Goal: Task Accomplishment & Management: Use online tool/utility

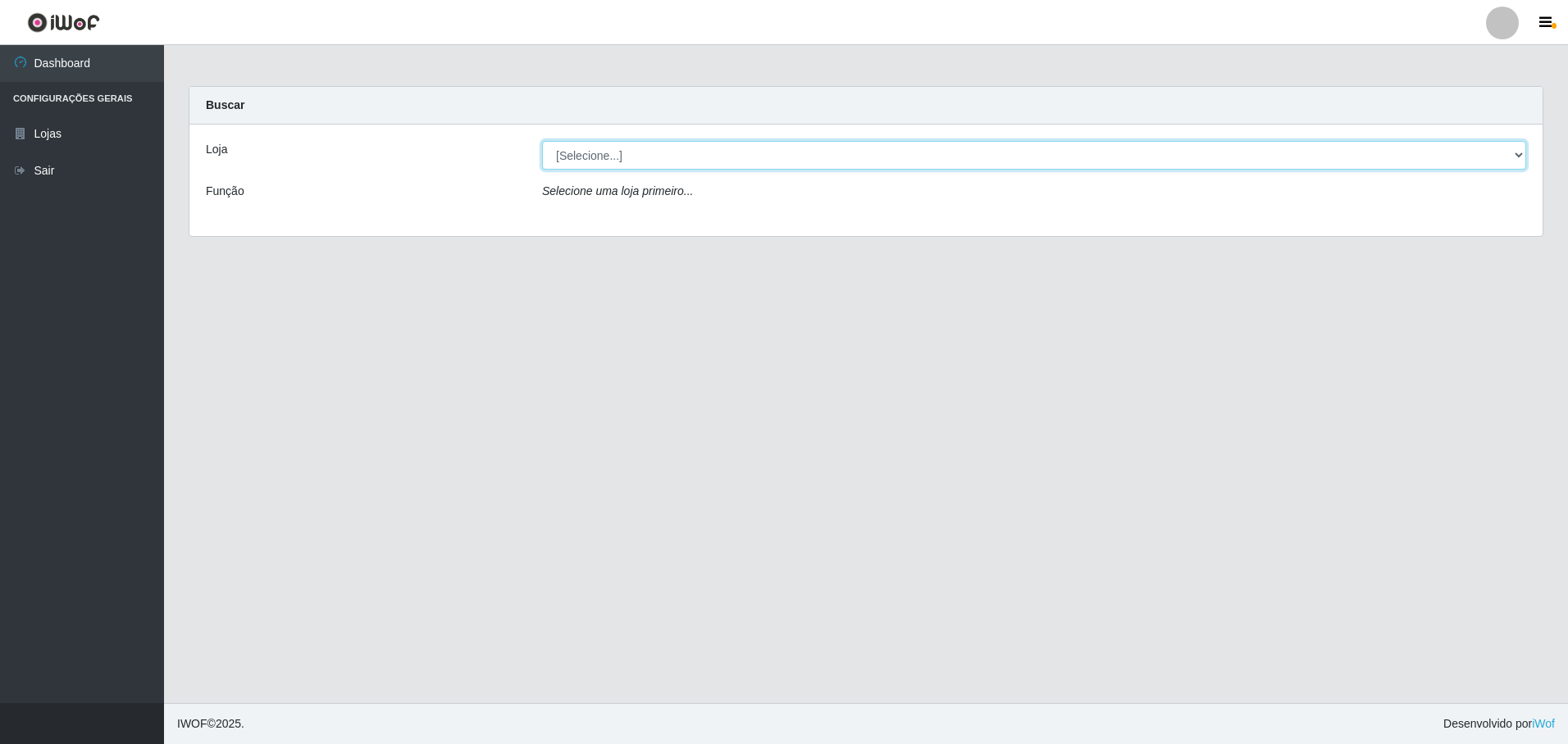
click at [655, 152] on select "[Selecione...] Extrabom - Loja 13 [GEOGRAPHIC_DATA]" at bounding box center [1033, 156] width 984 height 29
select select "436"
click at [542, 141] on select "[Selecione...] Extrabom - Loja 13 [GEOGRAPHIC_DATA]" at bounding box center [1033, 156] width 984 height 29
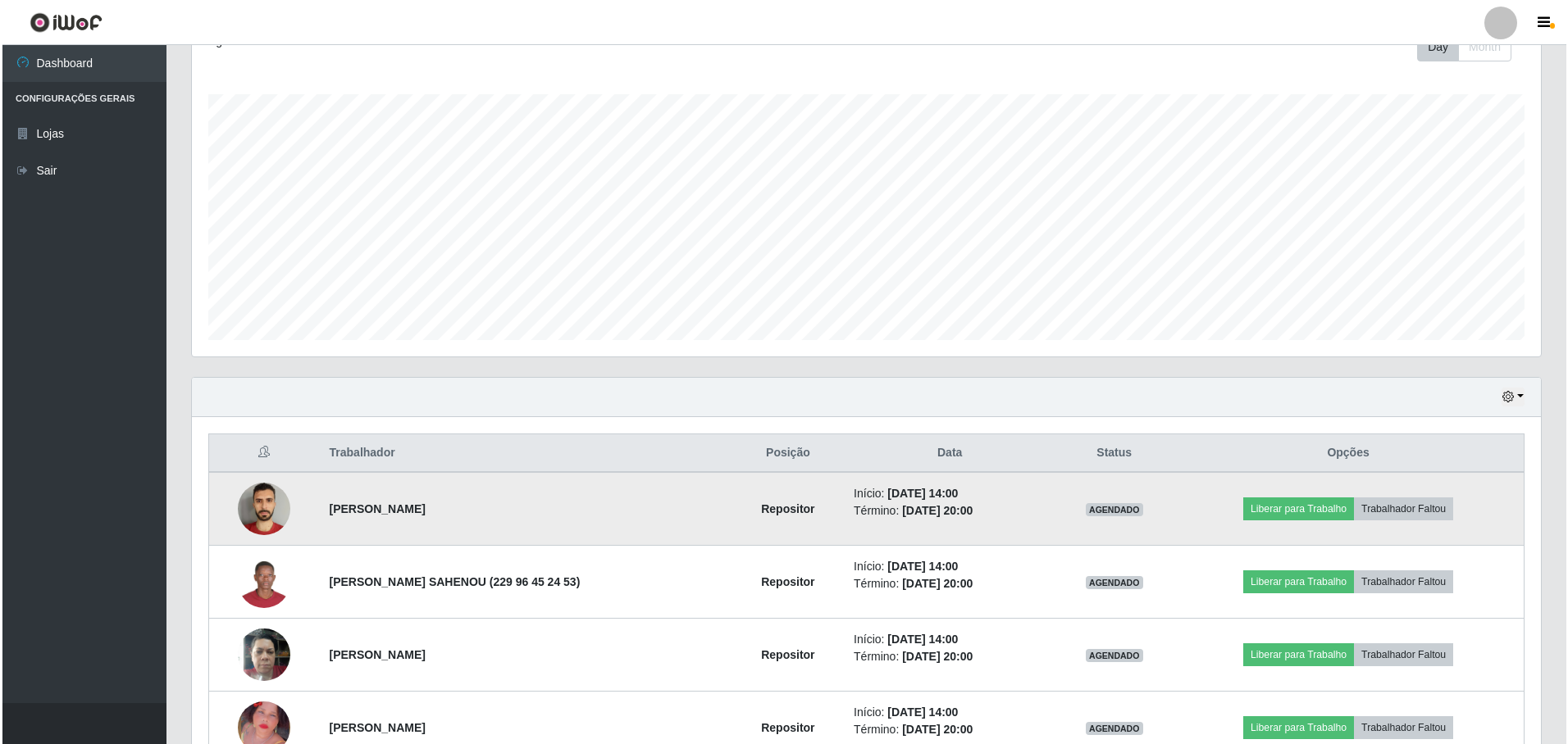
scroll to position [327, 0]
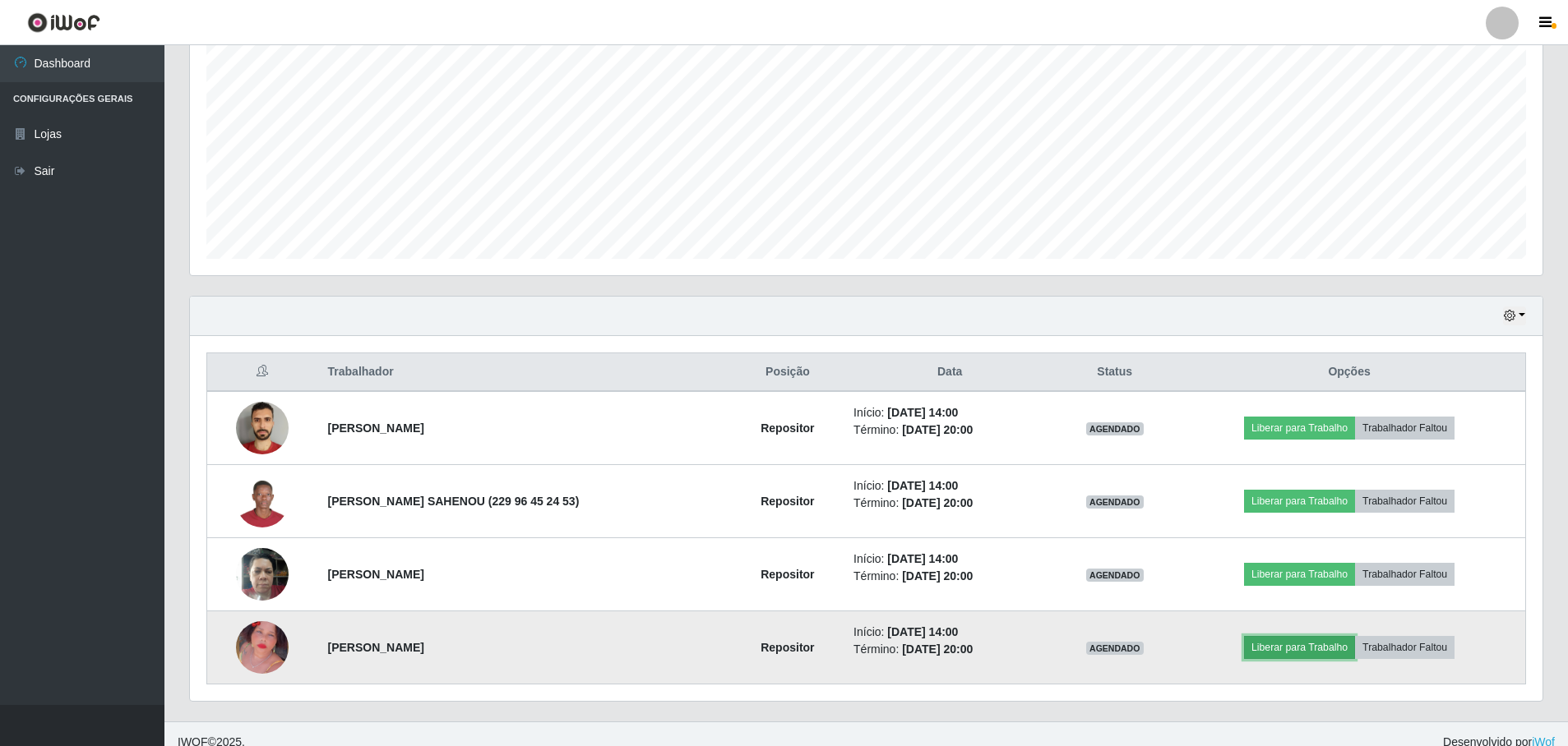
click at [1285, 650] on button "Liberar para Trabalho" at bounding box center [1299, 648] width 111 height 23
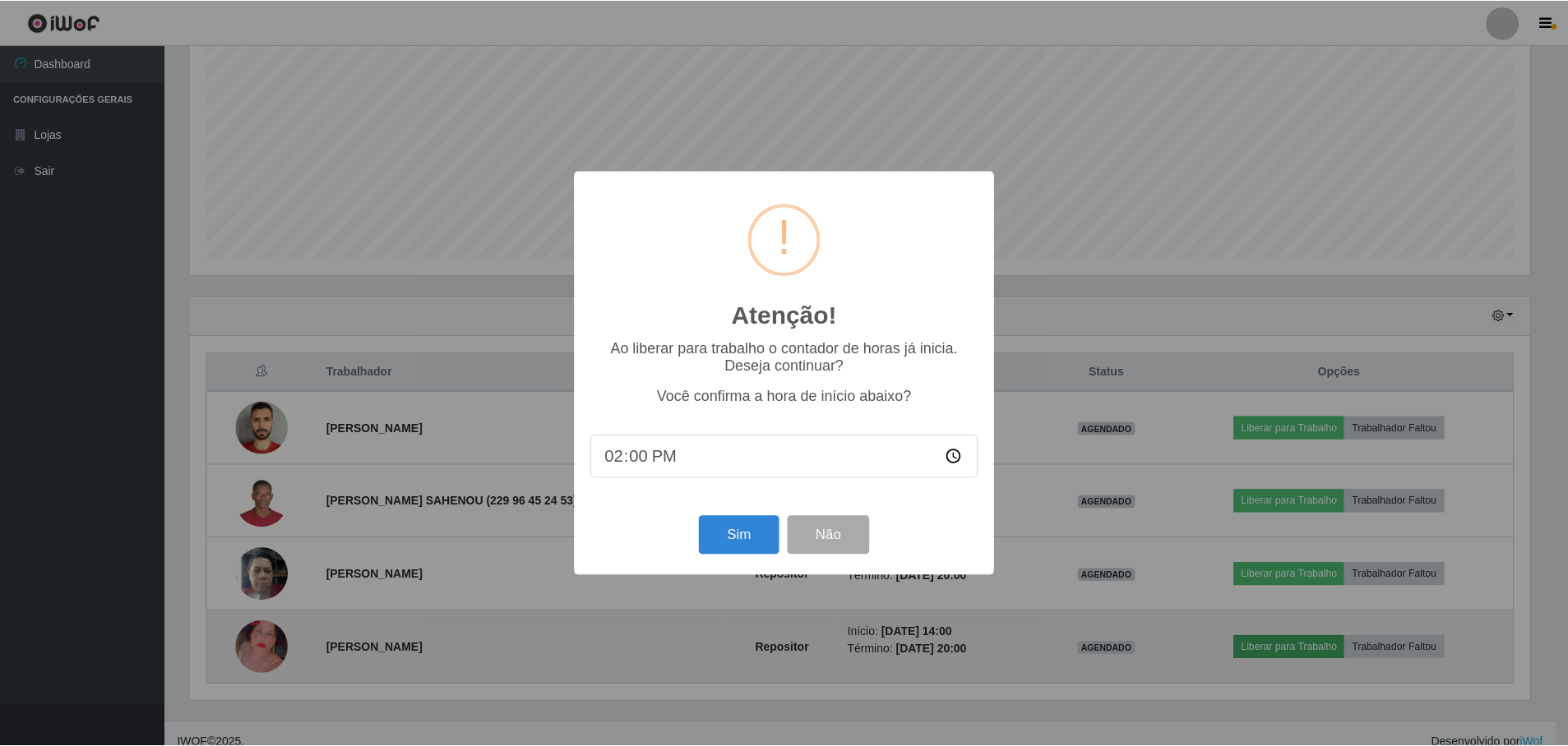
scroll to position [341, 1345]
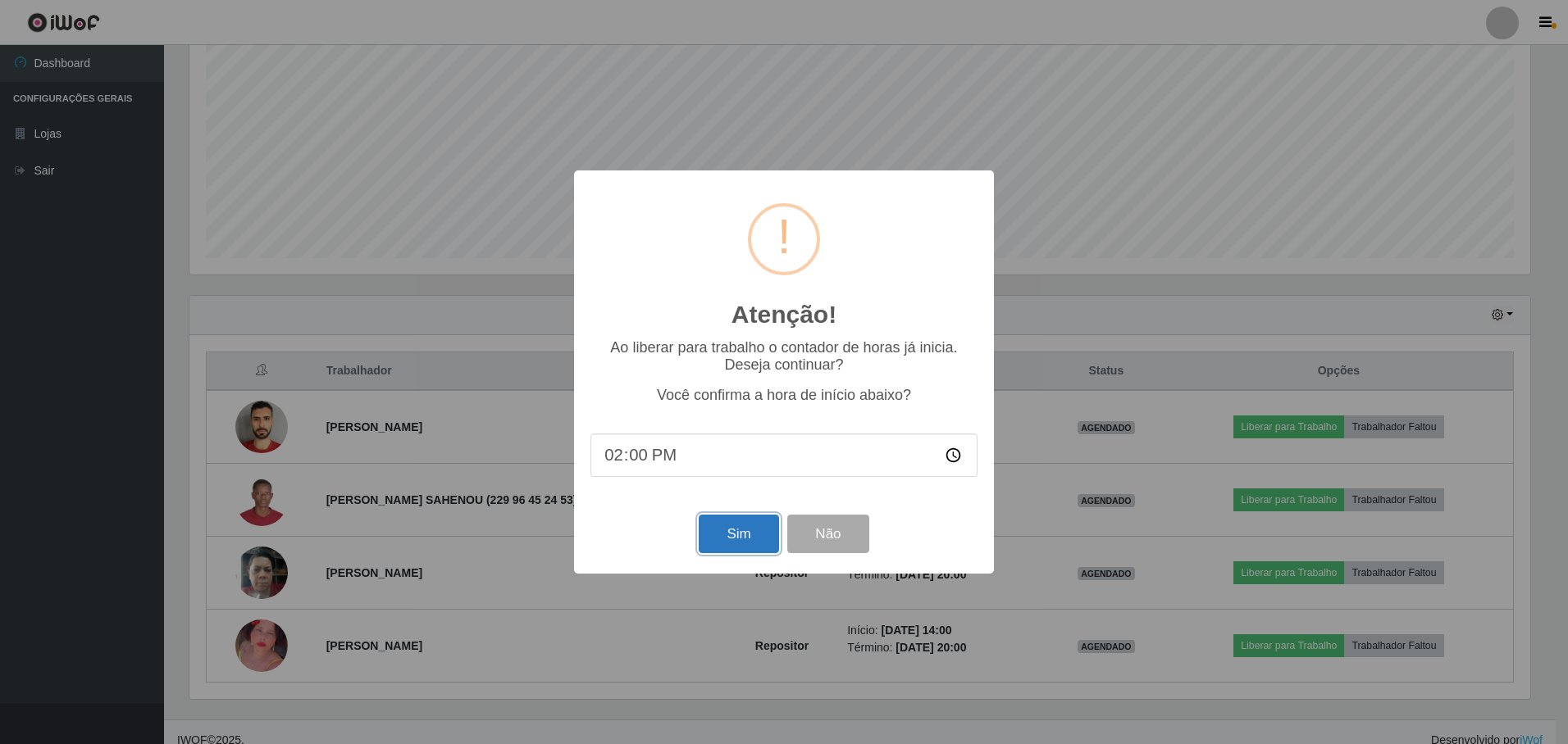
click at [736, 526] on button "Sim" at bounding box center [738, 534] width 79 height 39
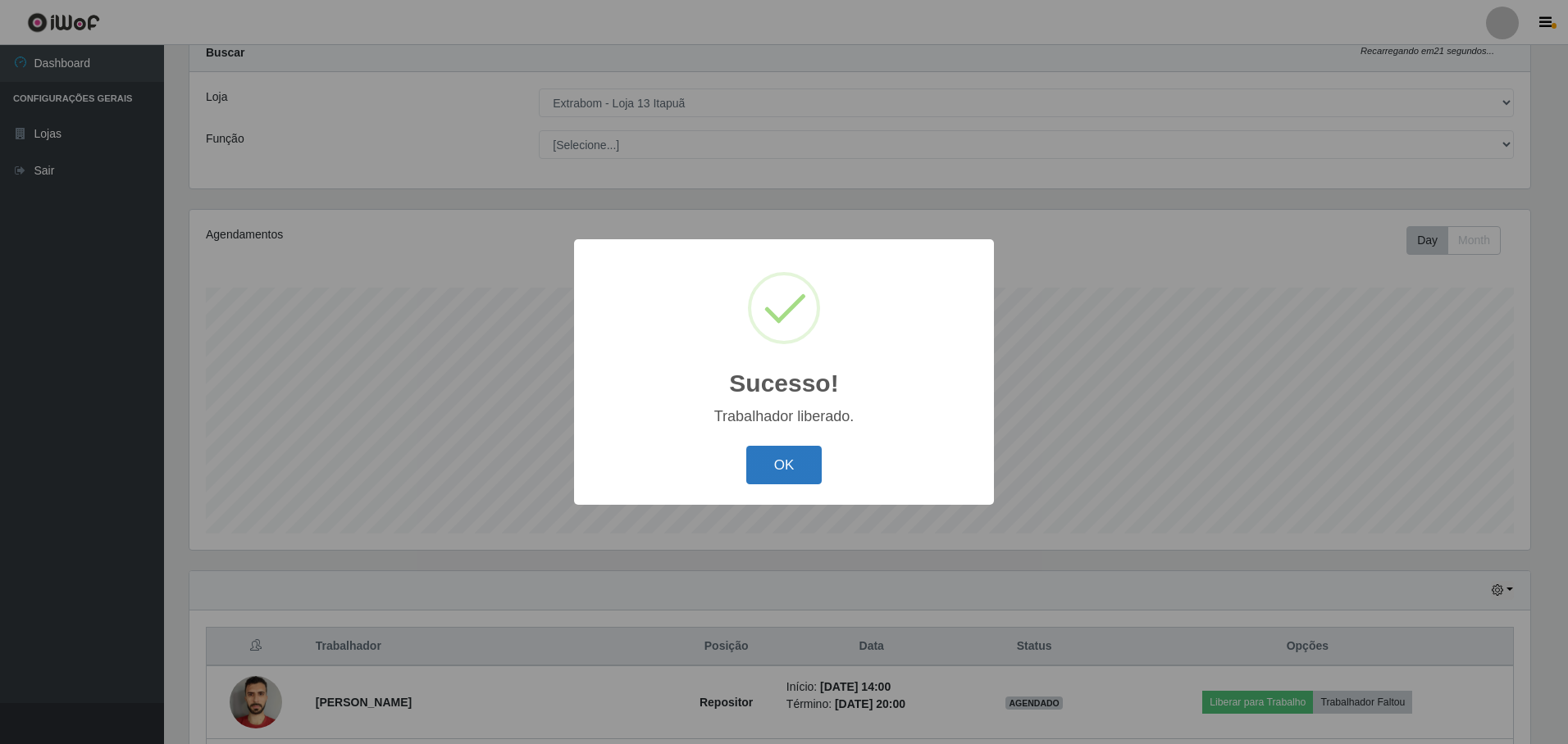
click at [773, 469] on button "OK" at bounding box center [784, 465] width 77 height 39
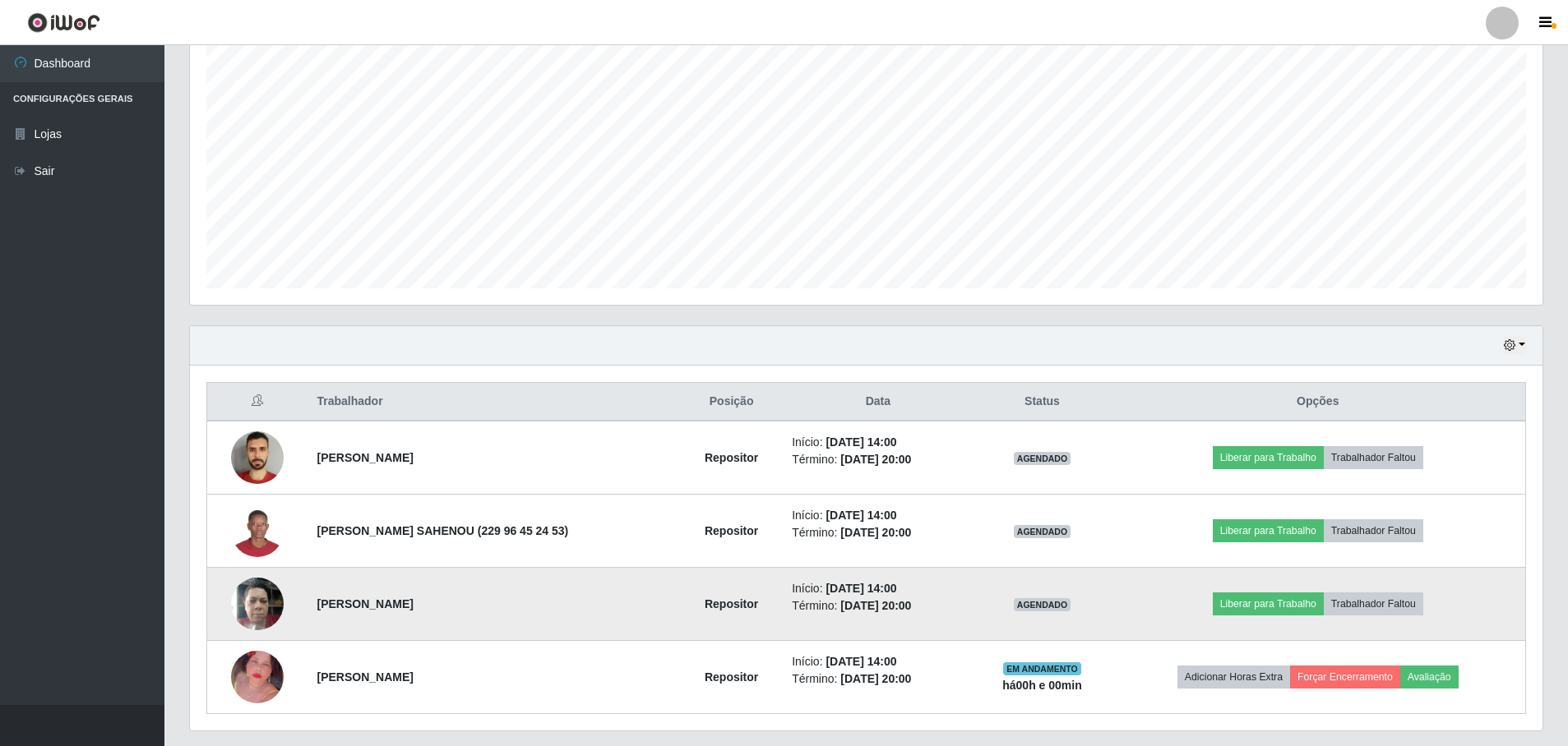
scroll to position [345, 0]
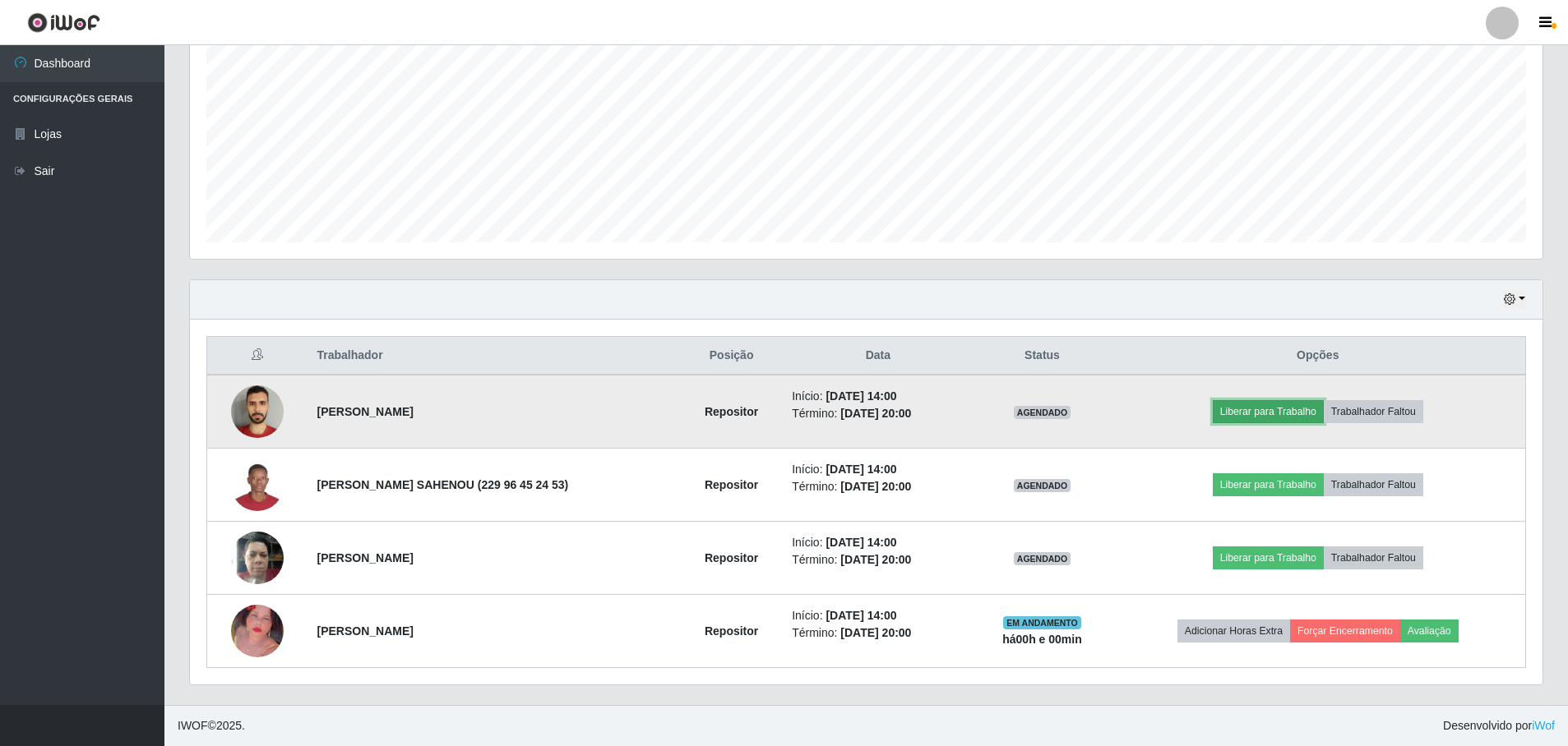
click at [1244, 404] on button "Liberar para Trabalho" at bounding box center [1268, 412] width 111 height 23
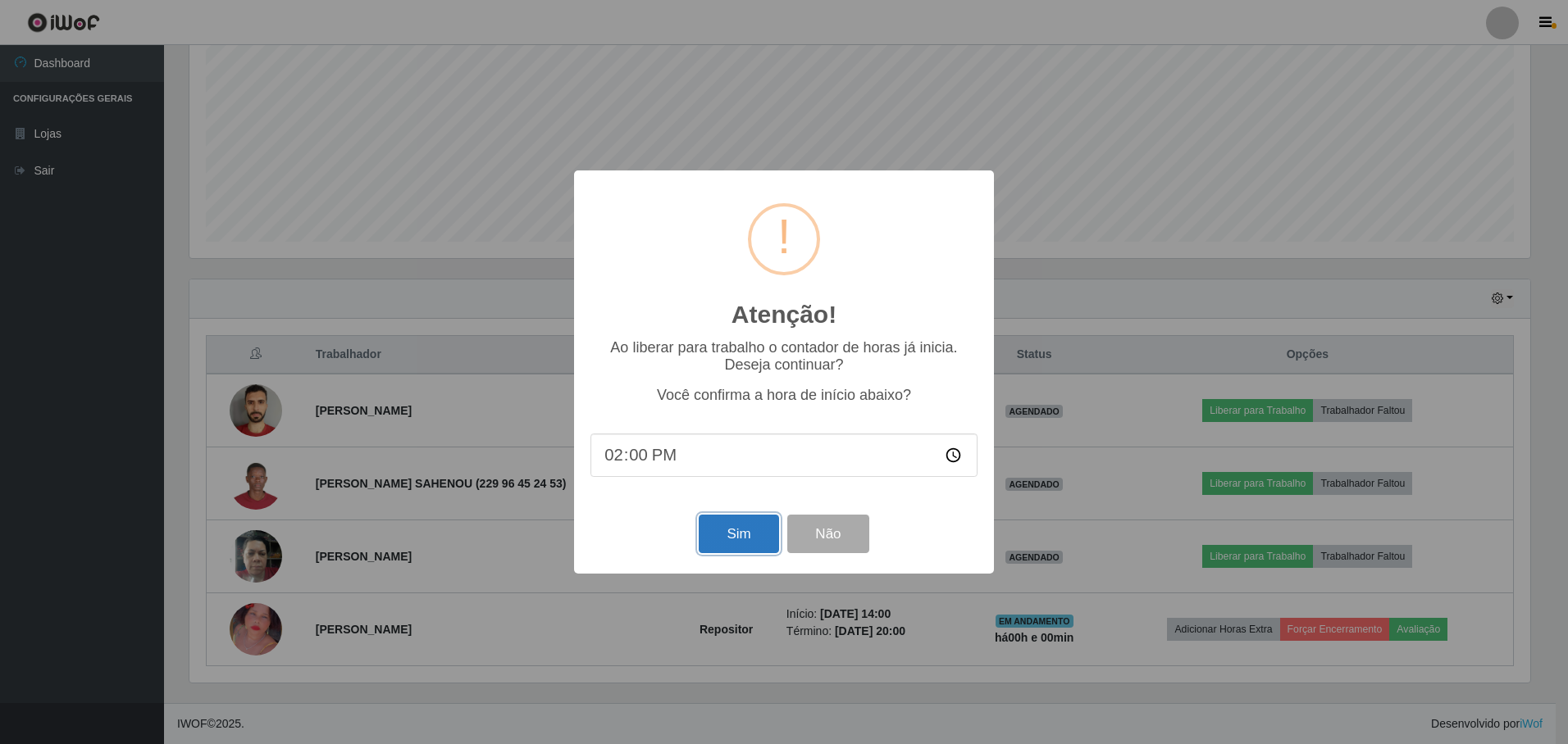
click at [720, 533] on button "Sim" at bounding box center [738, 534] width 79 height 39
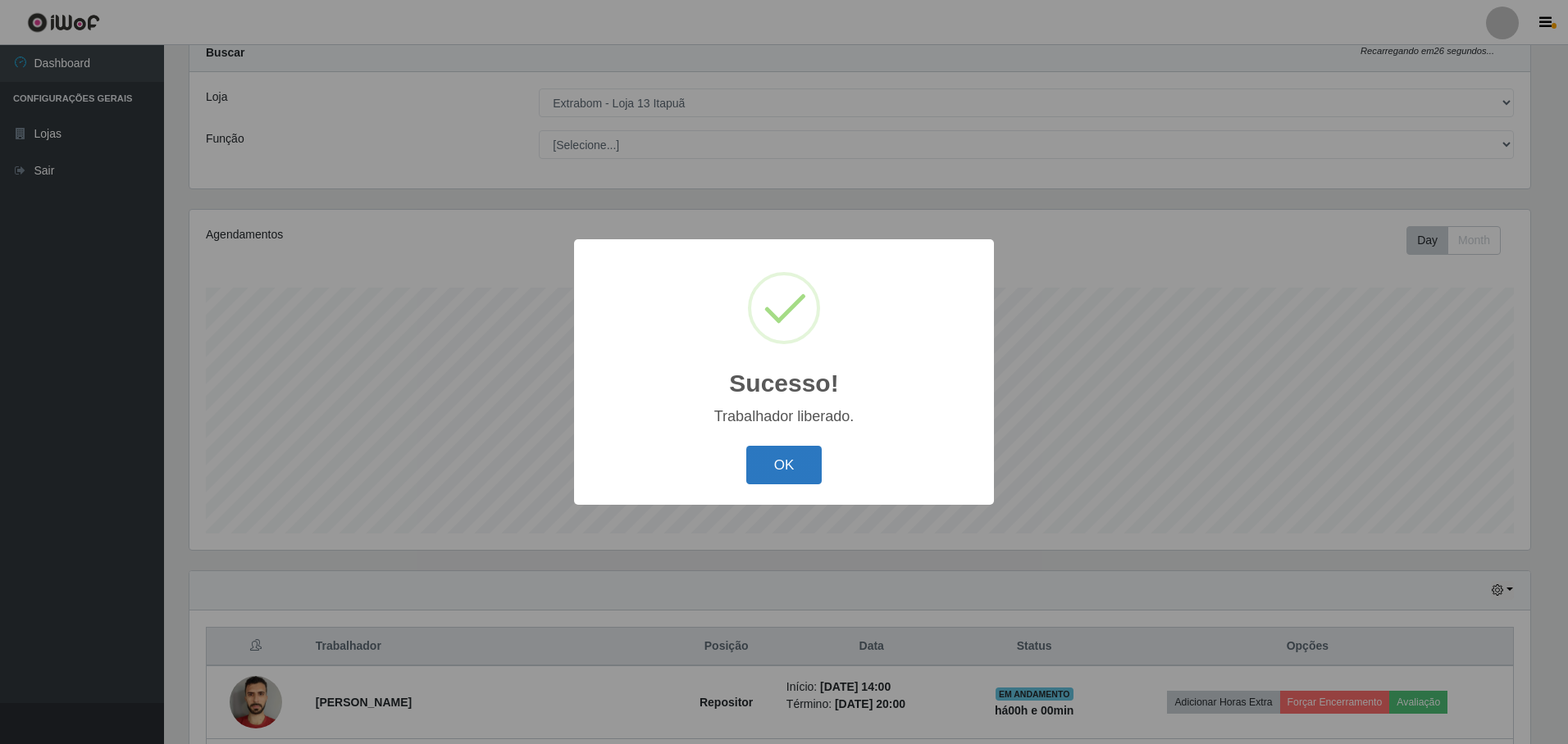
click at [791, 460] on button "OK" at bounding box center [784, 465] width 77 height 39
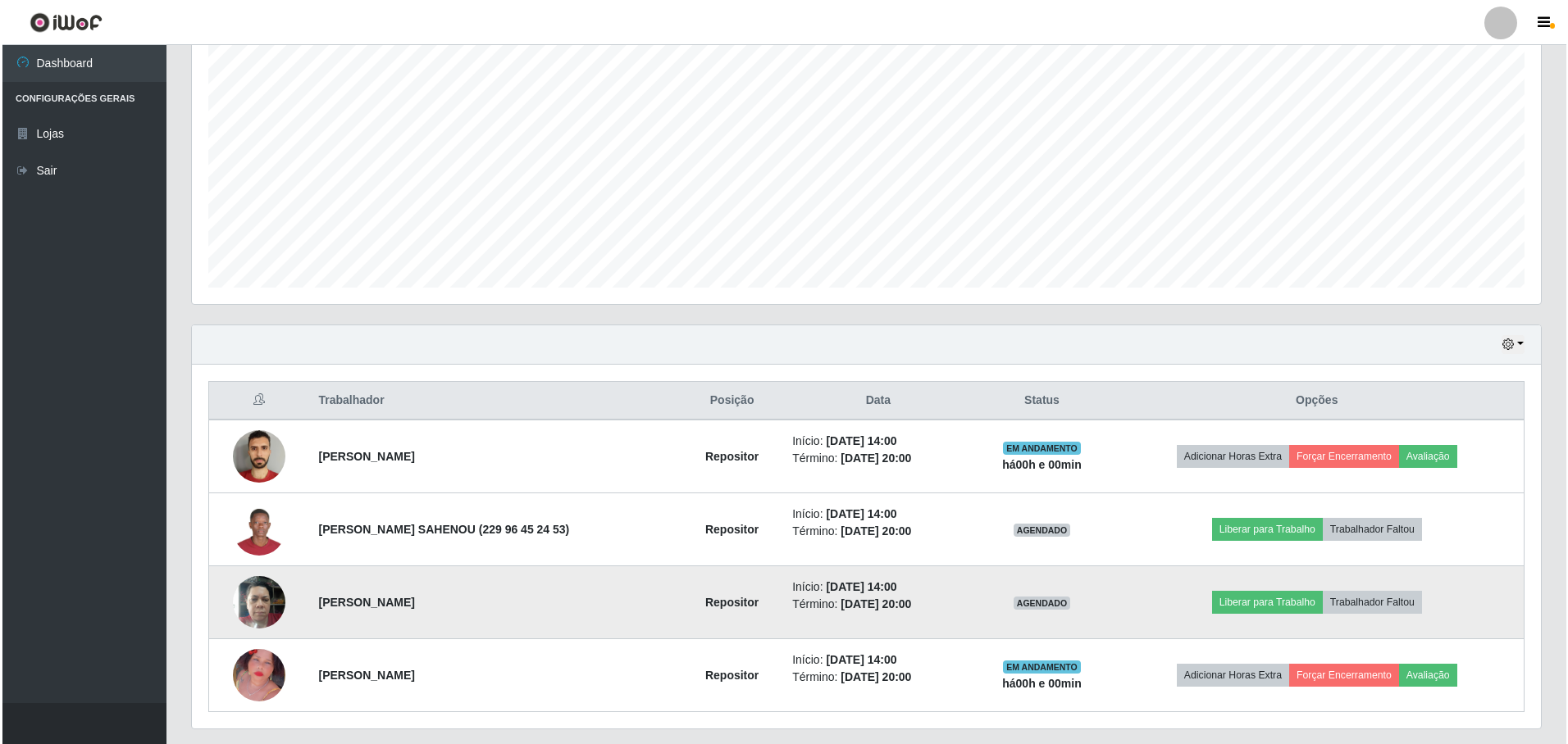
scroll to position [344, 0]
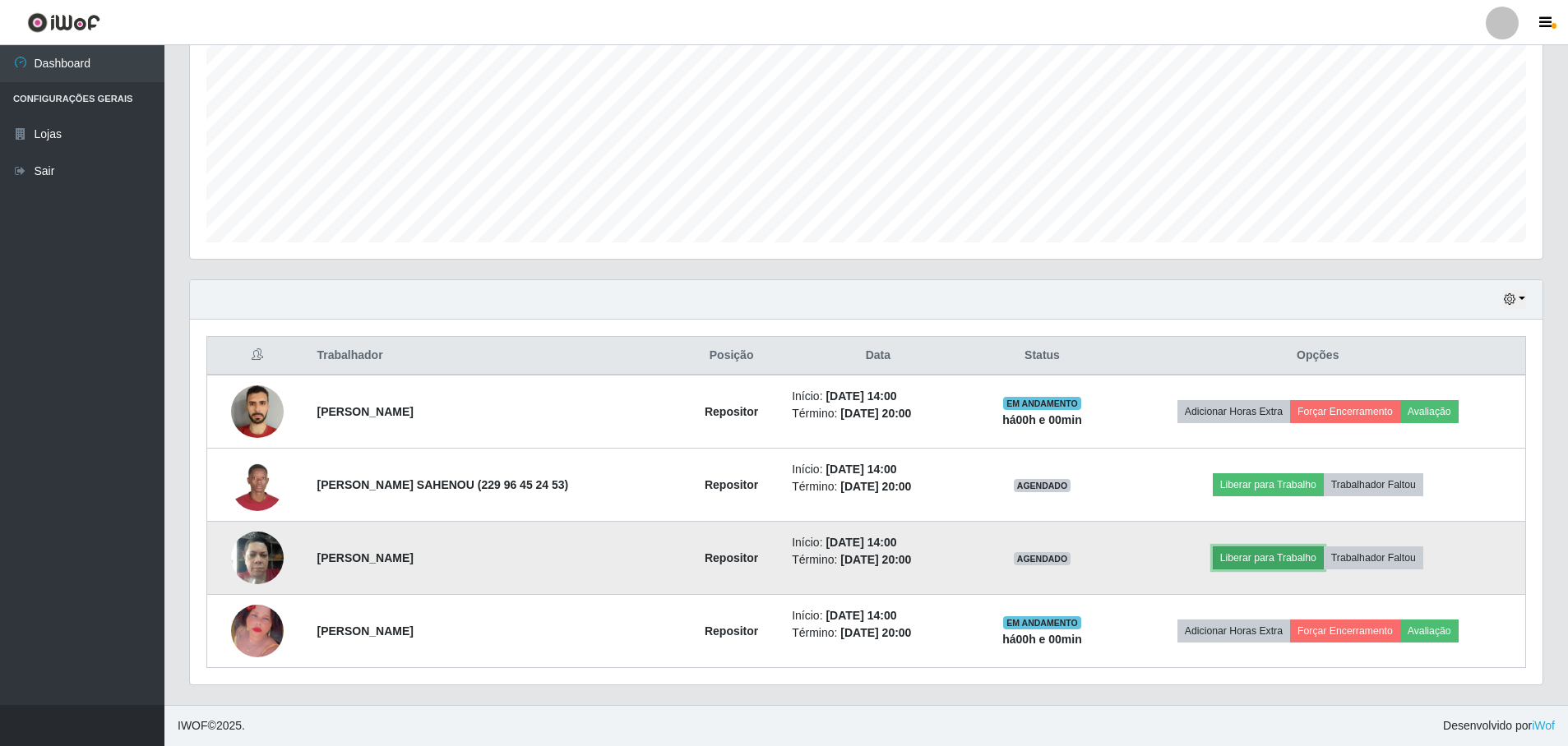
click at [1253, 559] on button "Liberar para Trabalho" at bounding box center [1268, 559] width 111 height 23
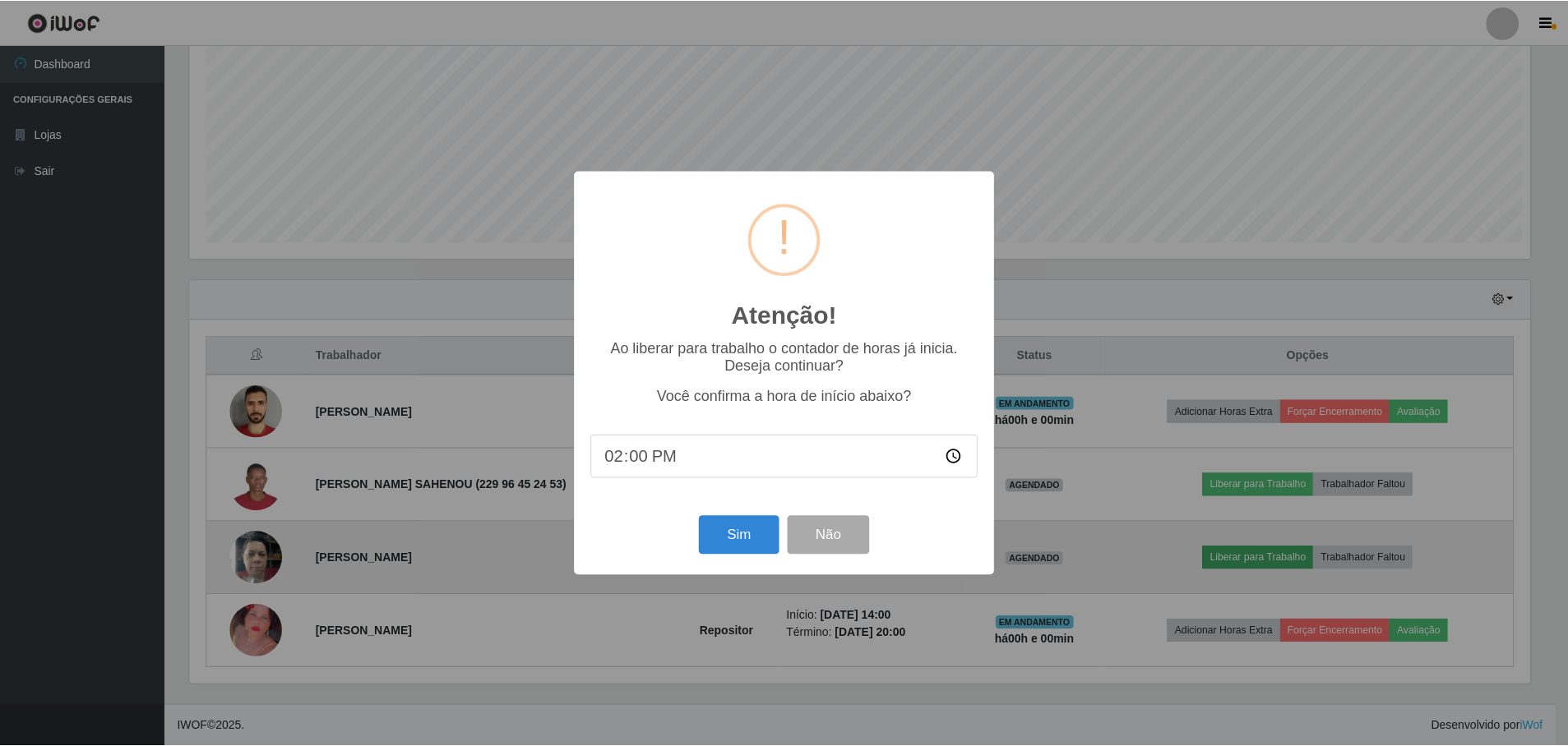
scroll to position [341, 1345]
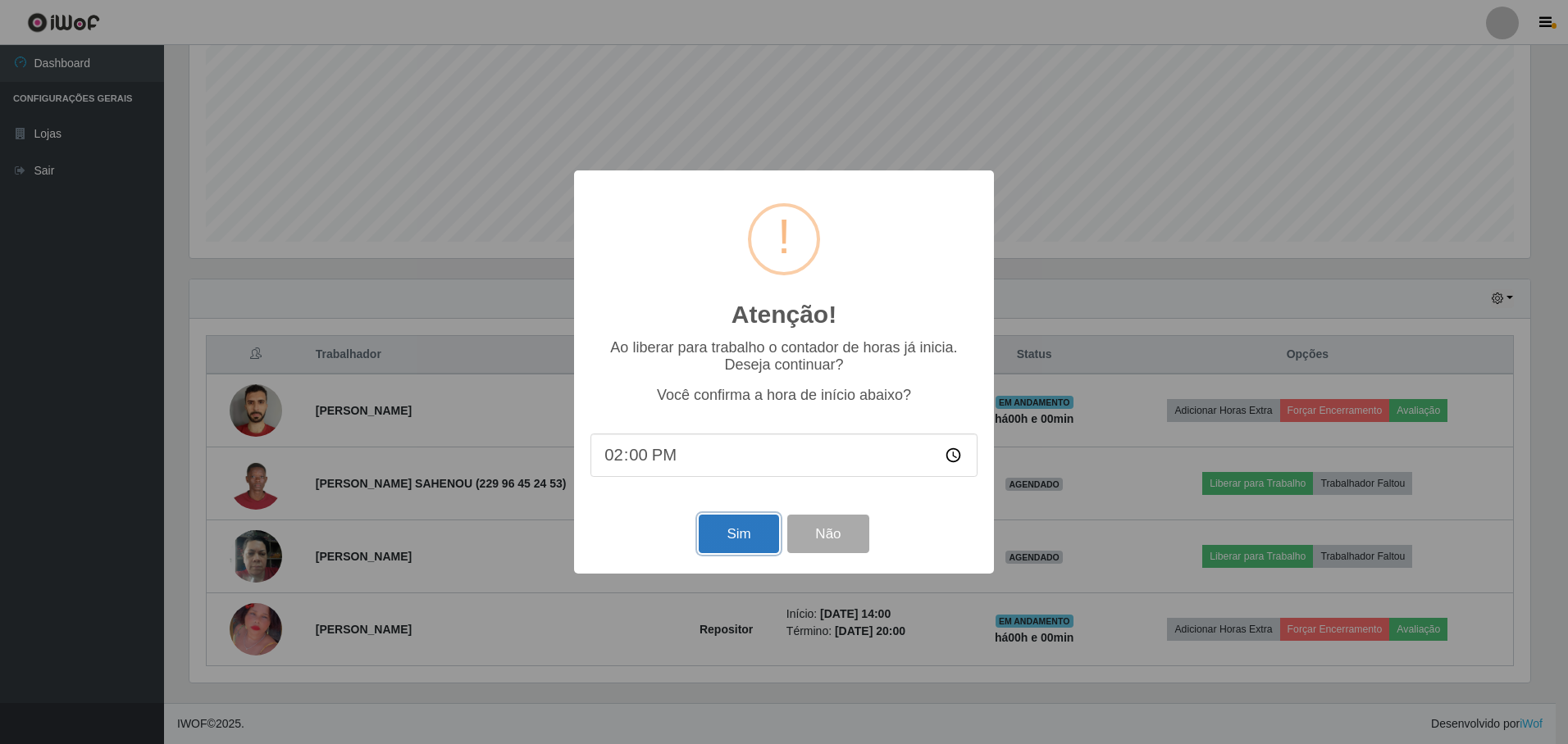
click at [730, 542] on button "Sim" at bounding box center [738, 534] width 79 height 39
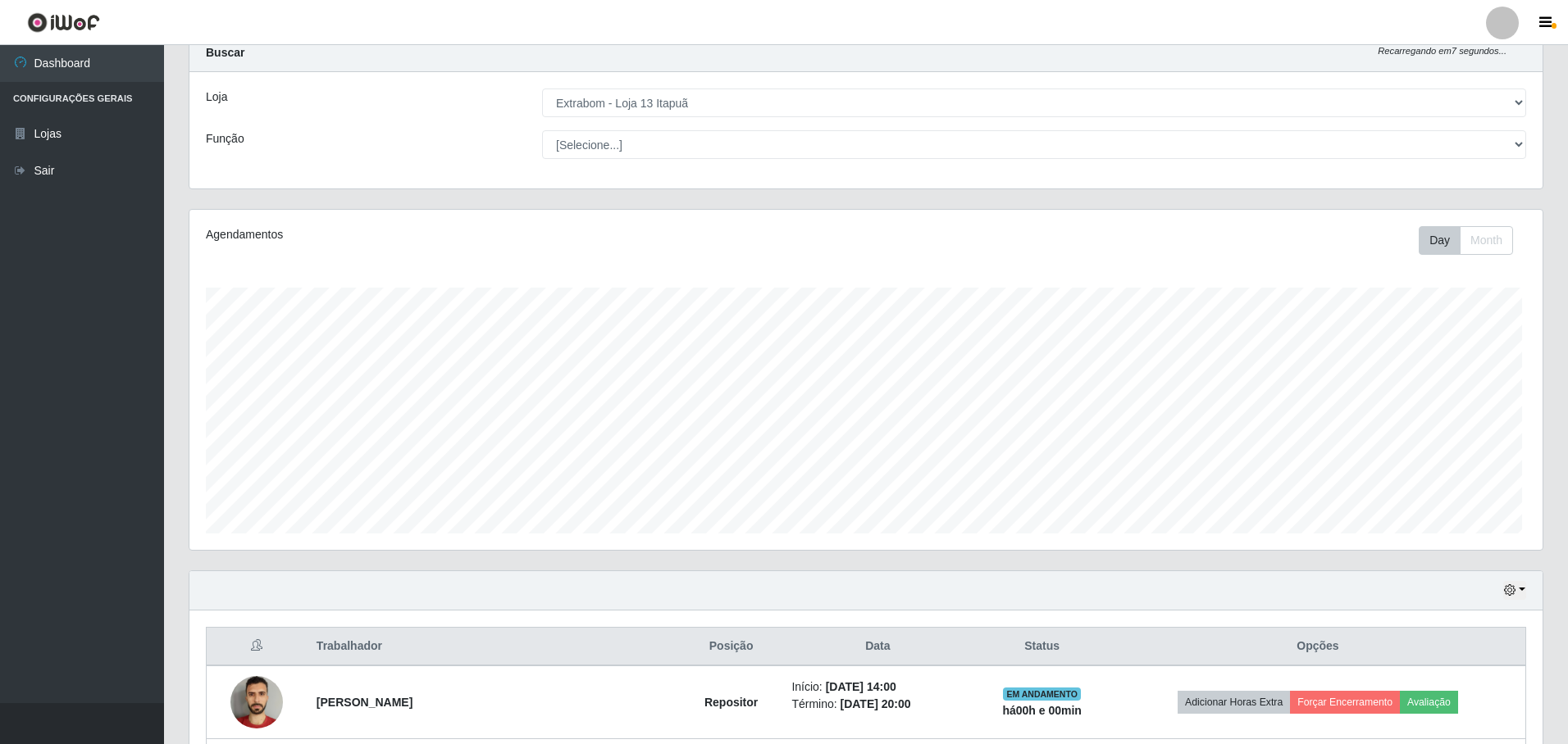
scroll to position [0, 0]
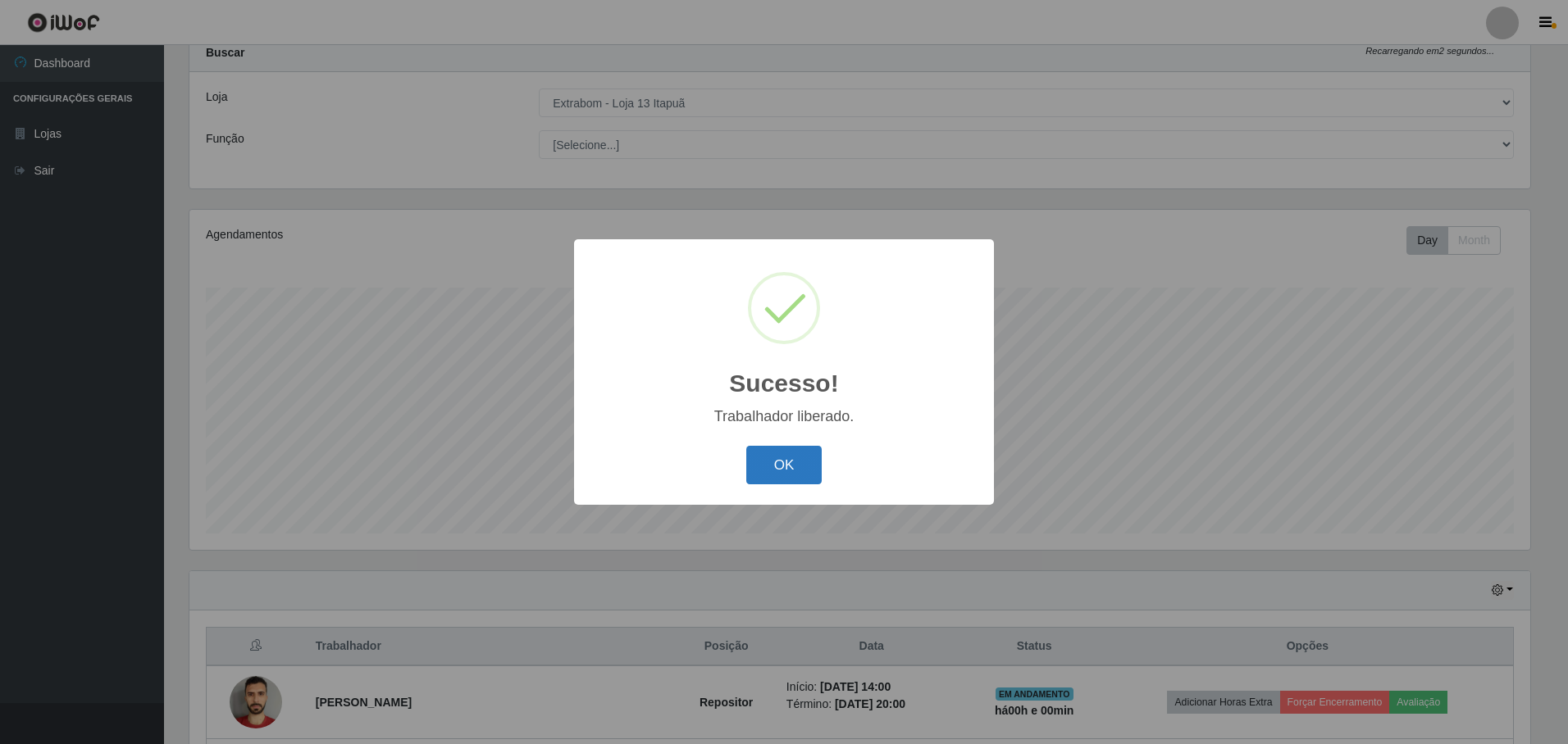
click at [766, 473] on button "OK" at bounding box center [784, 465] width 77 height 39
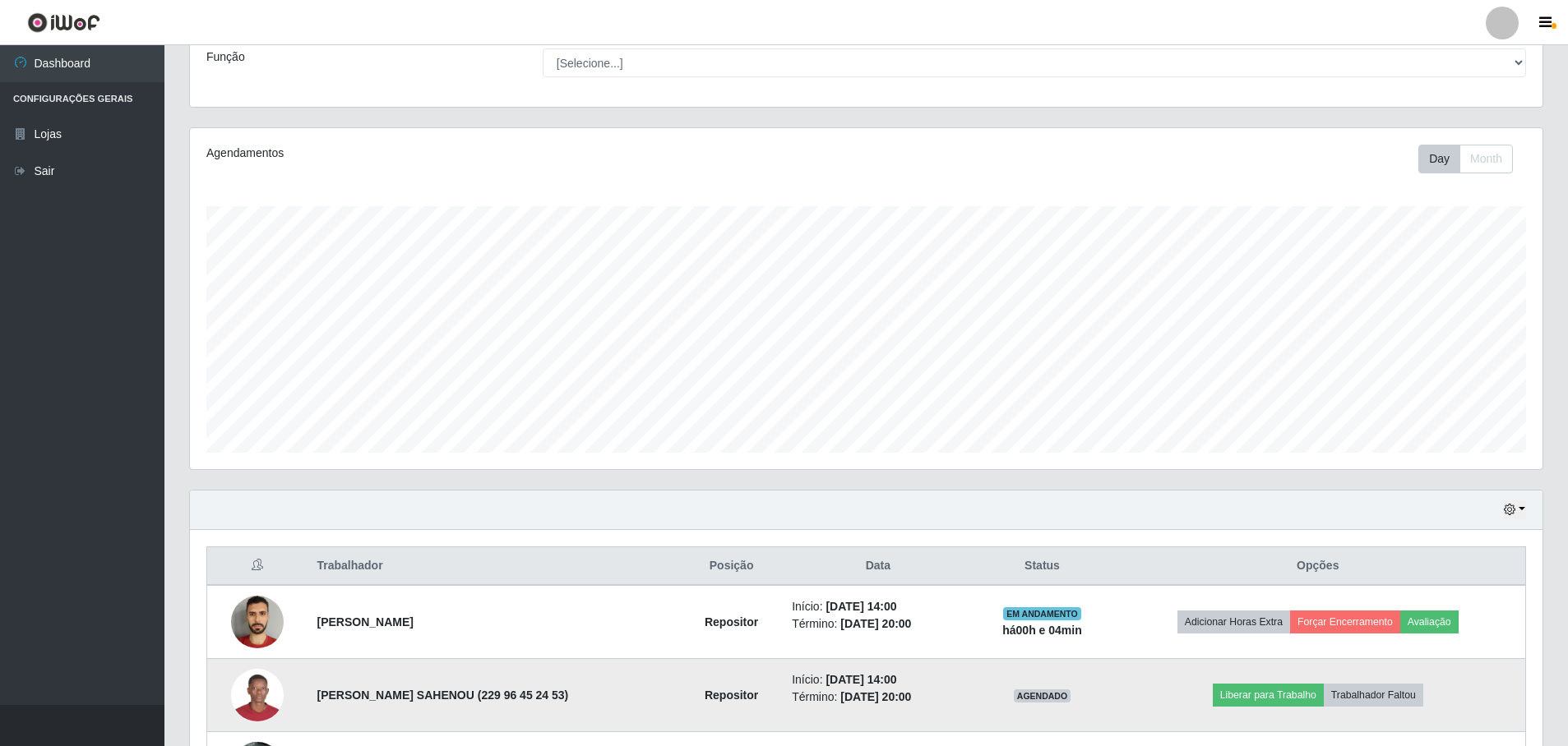
scroll to position [299, 0]
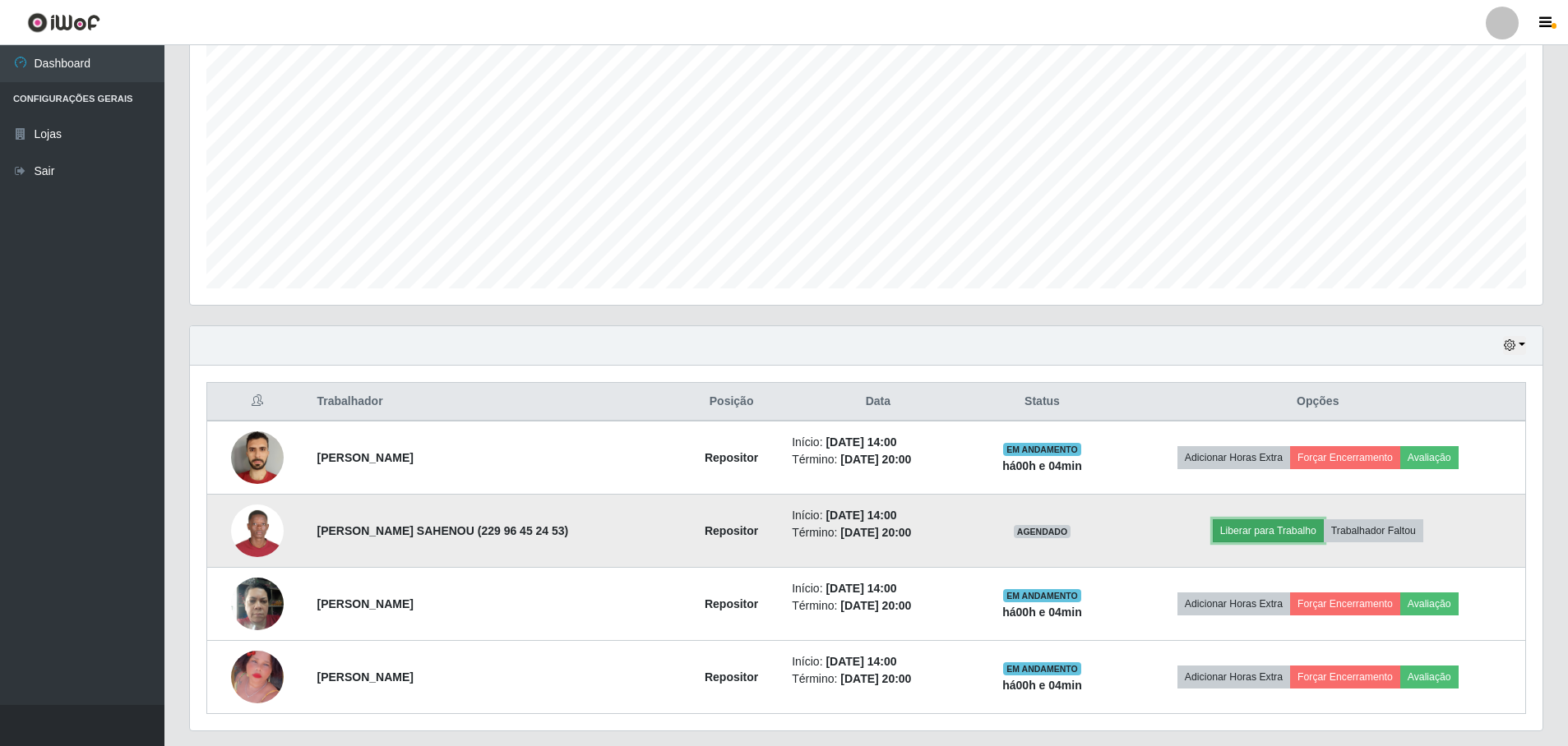
click at [1270, 537] on button "Liberar para Trabalho" at bounding box center [1268, 531] width 111 height 23
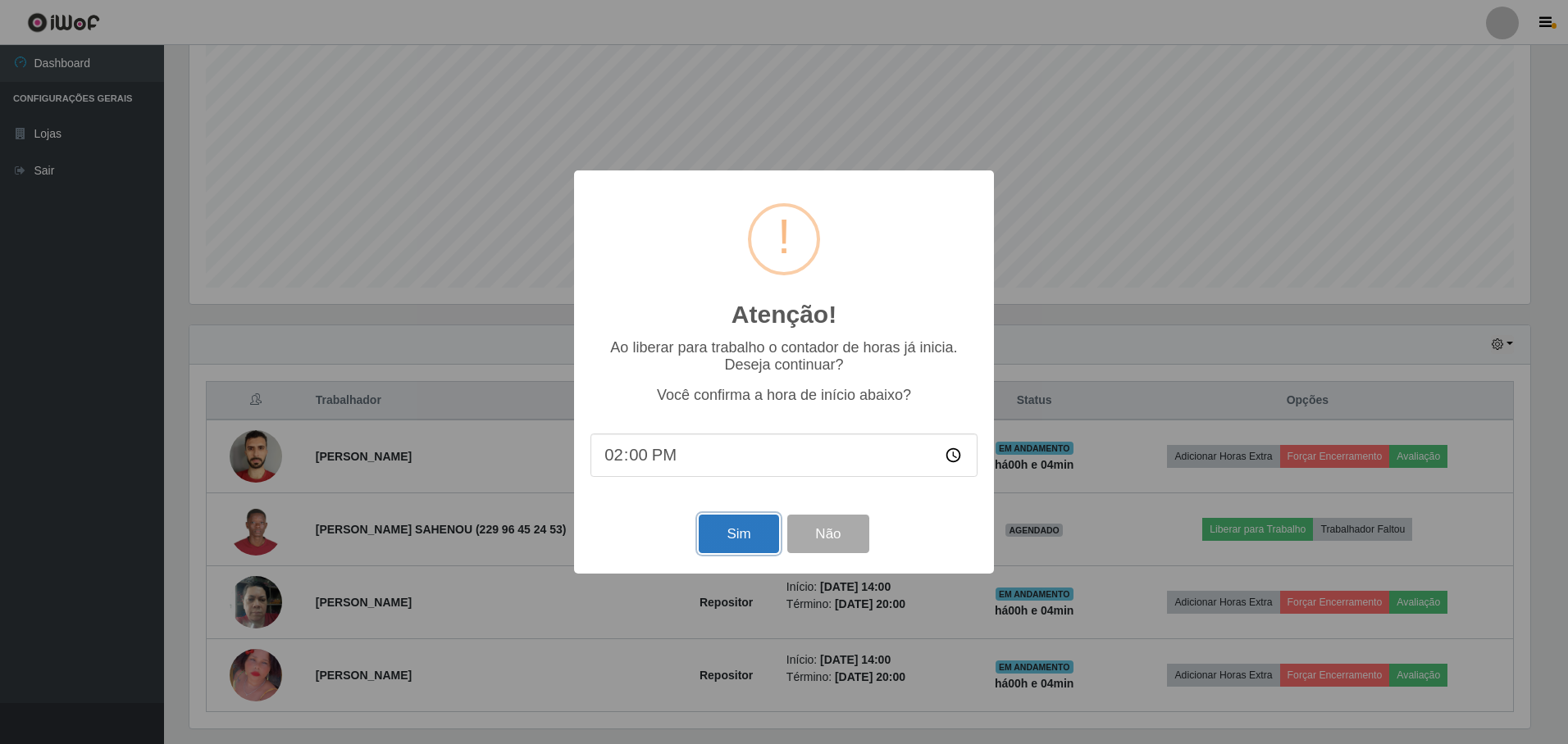
click at [740, 543] on button "Sim" at bounding box center [738, 534] width 79 height 39
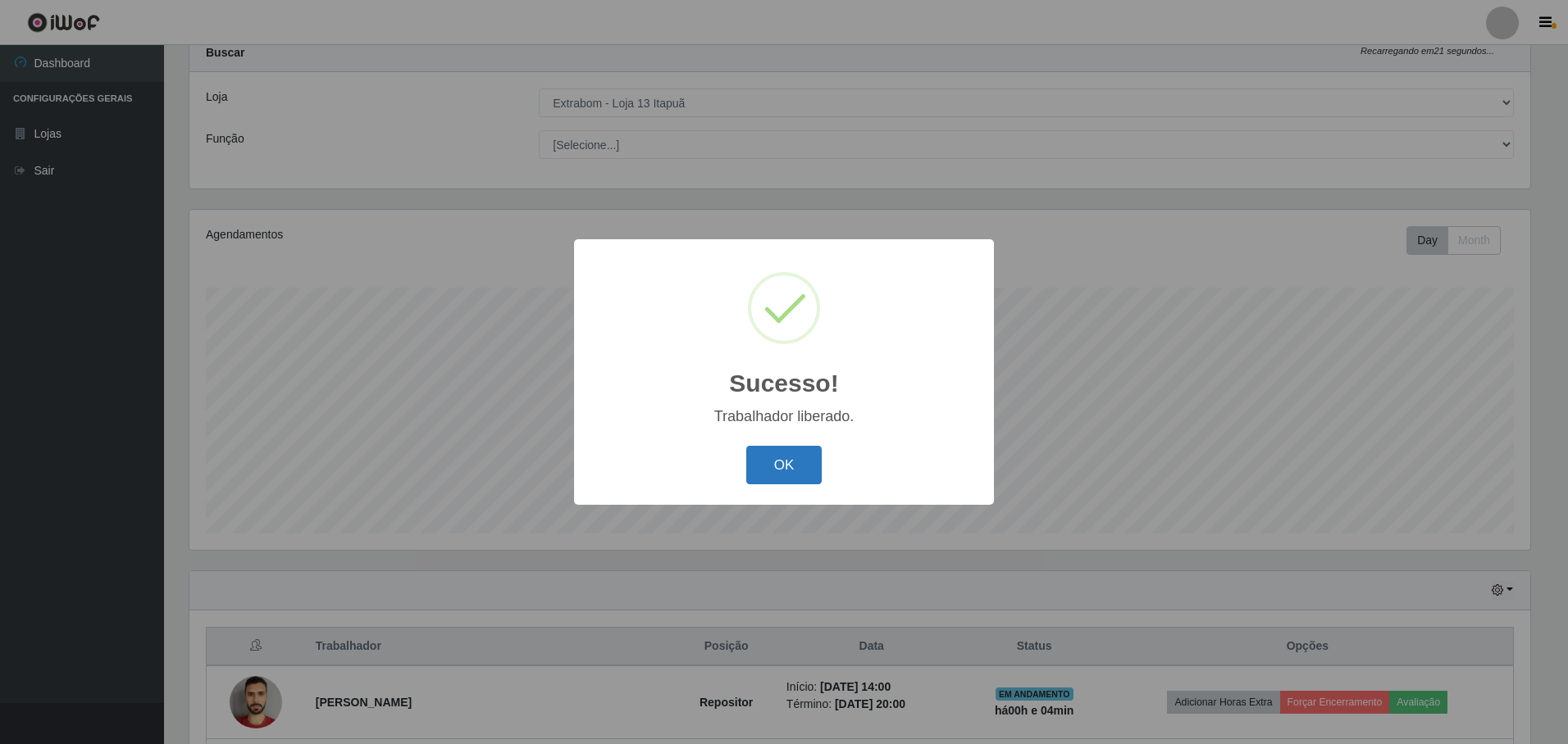
click at [809, 478] on button "OK" at bounding box center [784, 465] width 77 height 39
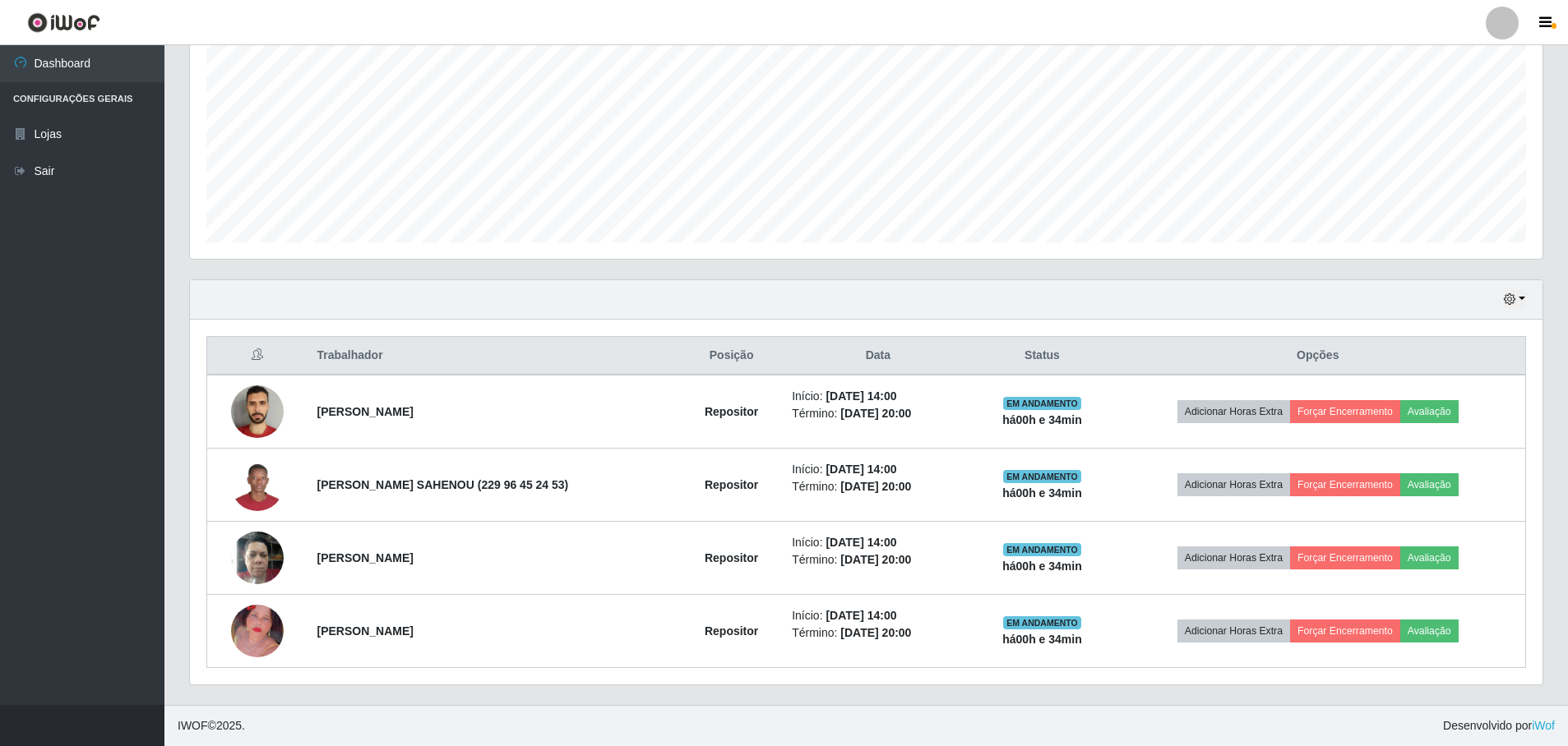
scroll to position [0, 0]
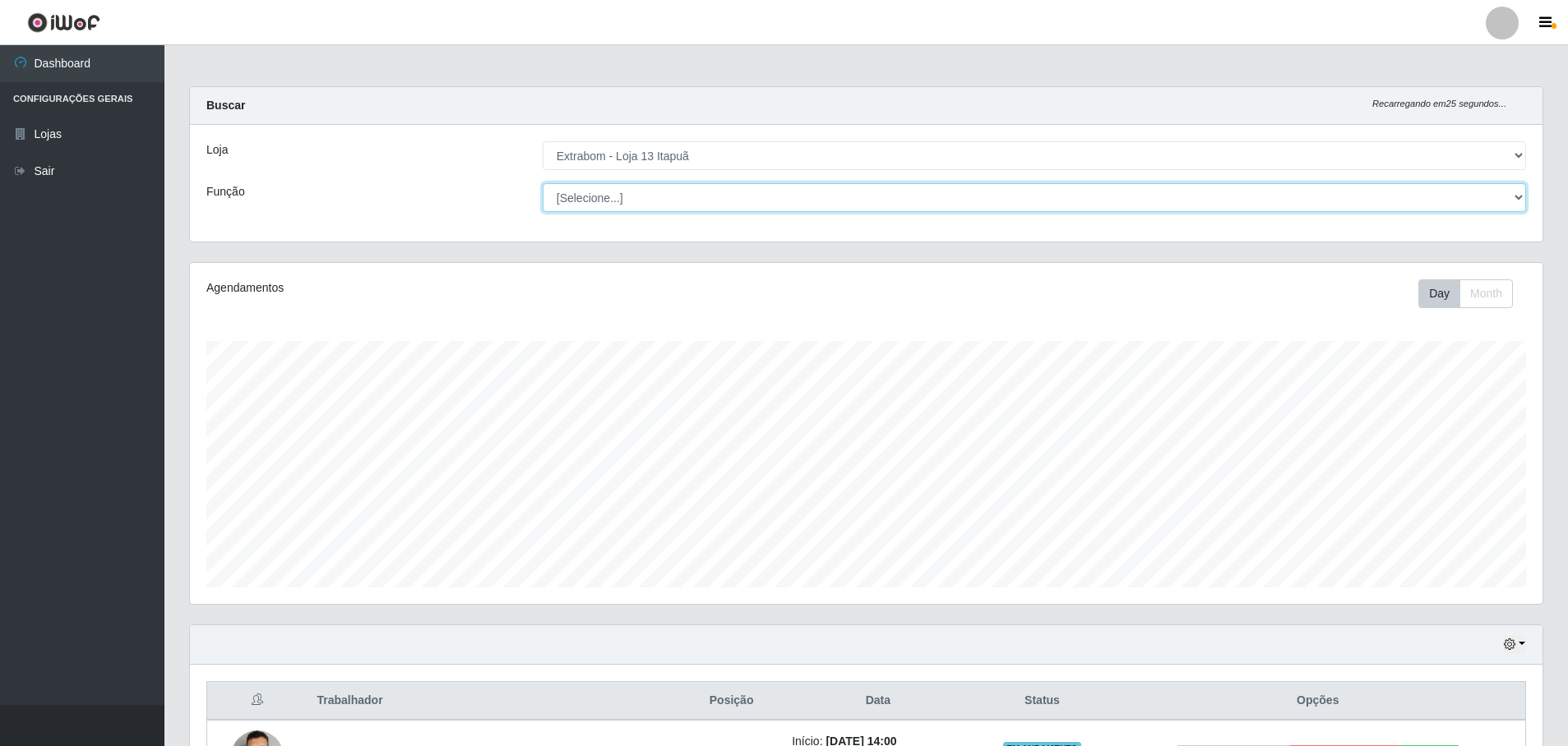
click at [1521, 197] on select "[Selecione...] Carregador e Descarregador de Caminhão Carregador e Descarregado…" at bounding box center [1035, 198] width 983 height 29
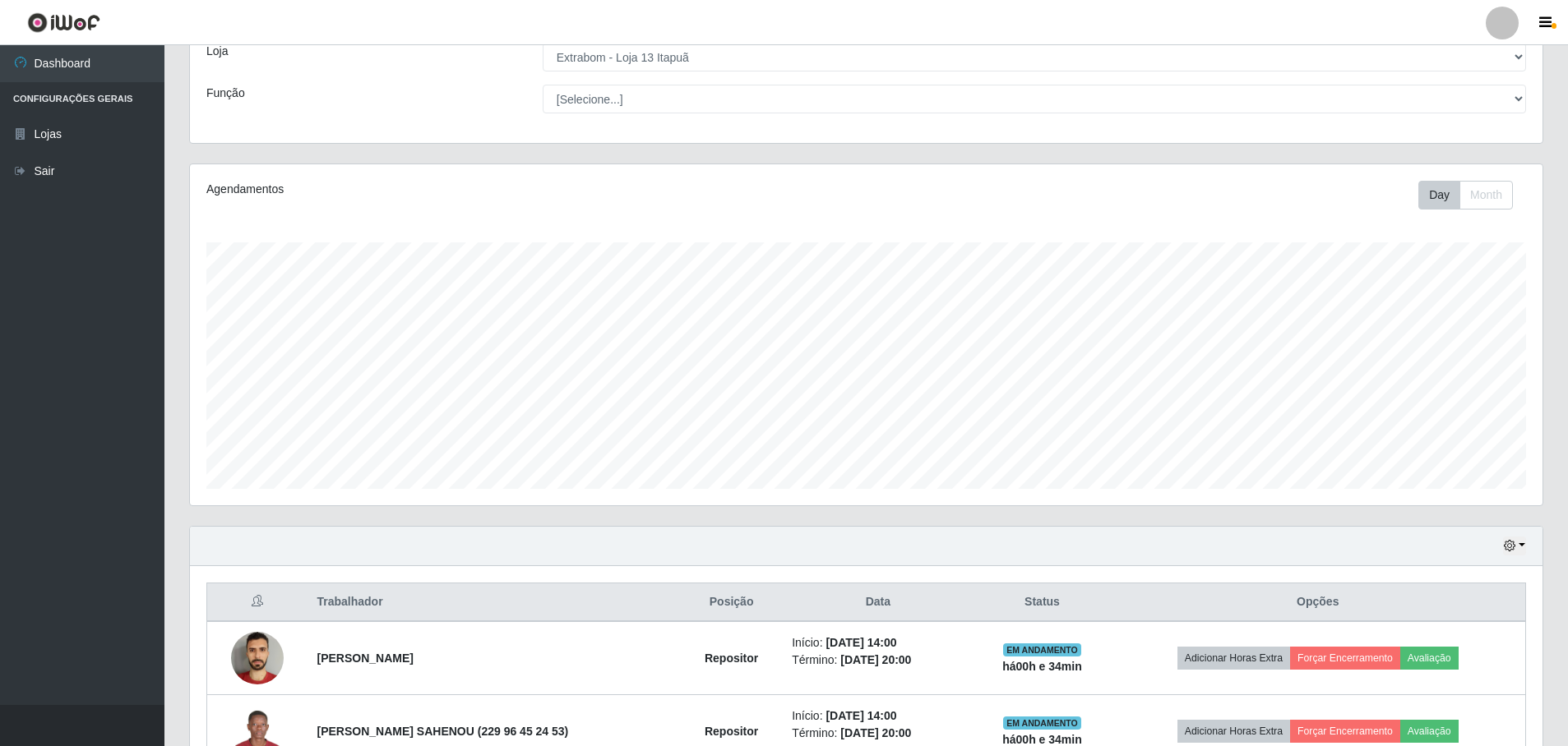
scroll to position [17, 0]
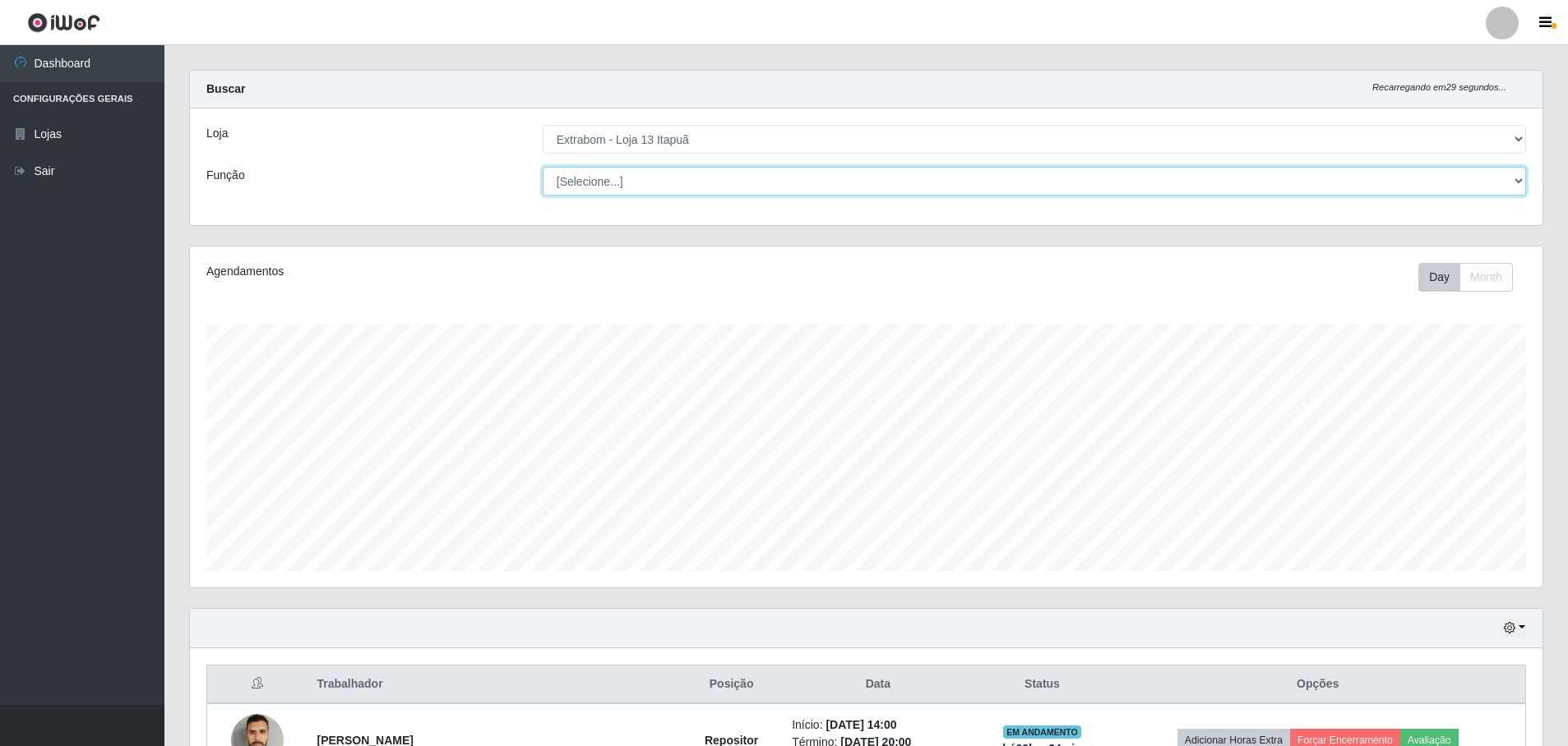
click at [1517, 180] on select "[Selecione...] Carregador e Descarregador de Caminhão Carregador e Descarregado…" at bounding box center [1035, 182] width 983 height 29
select select "24"
click at [543, 167] on select "[Selecione...] Carregador e Descarregador de Caminhão Carregador e Descarregado…" at bounding box center [1035, 182] width 983 height 29
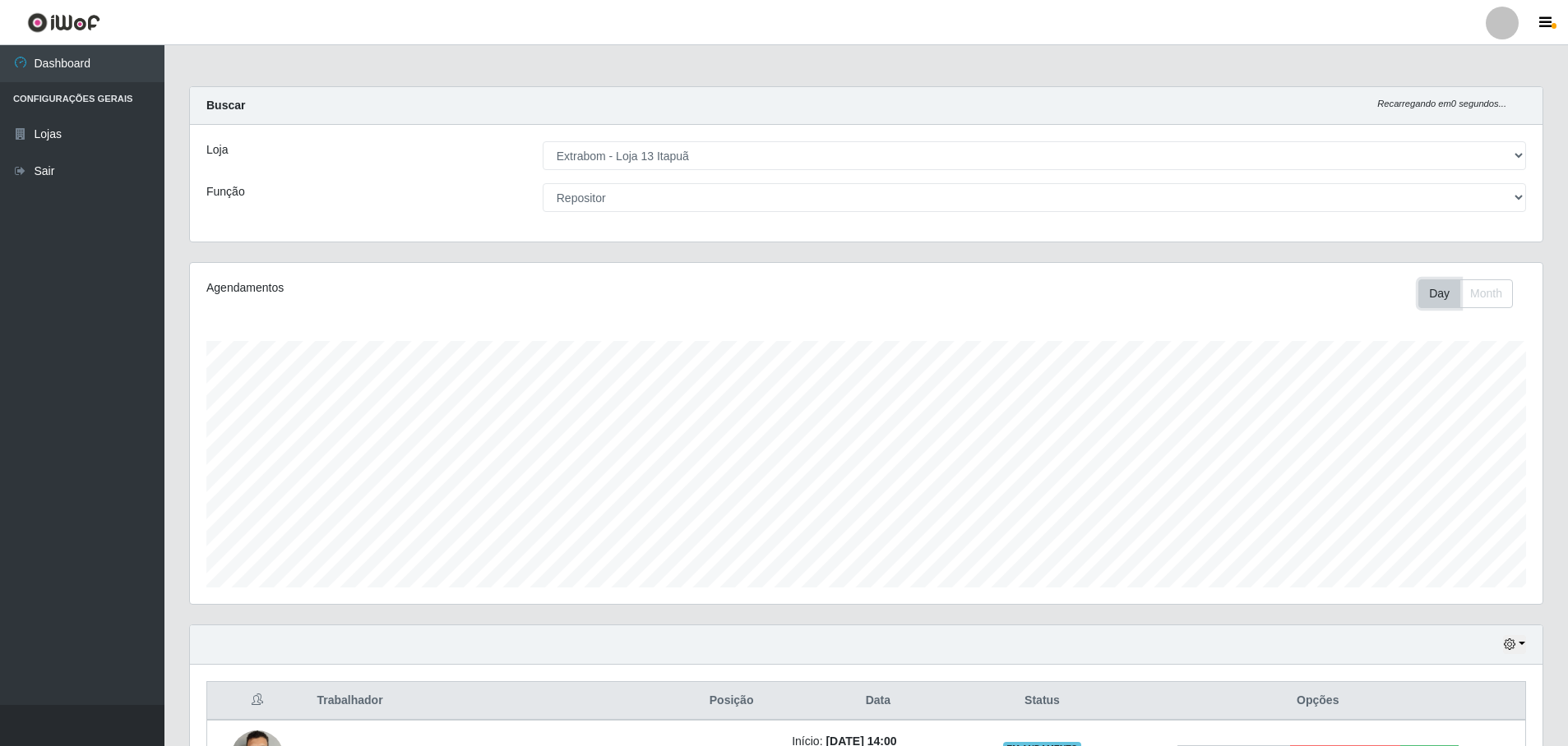
click at [1428, 291] on button "Day" at bounding box center [1439, 294] width 42 height 29
click at [1475, 294] on button "Month" at bounding box center [1485, 294] width 53 height 29
click at [1437, 296] on button "Day" at bounding box center [1439, 294] width 42 height 29
